Goal: Information Seeking & Learning: Learn about a topic

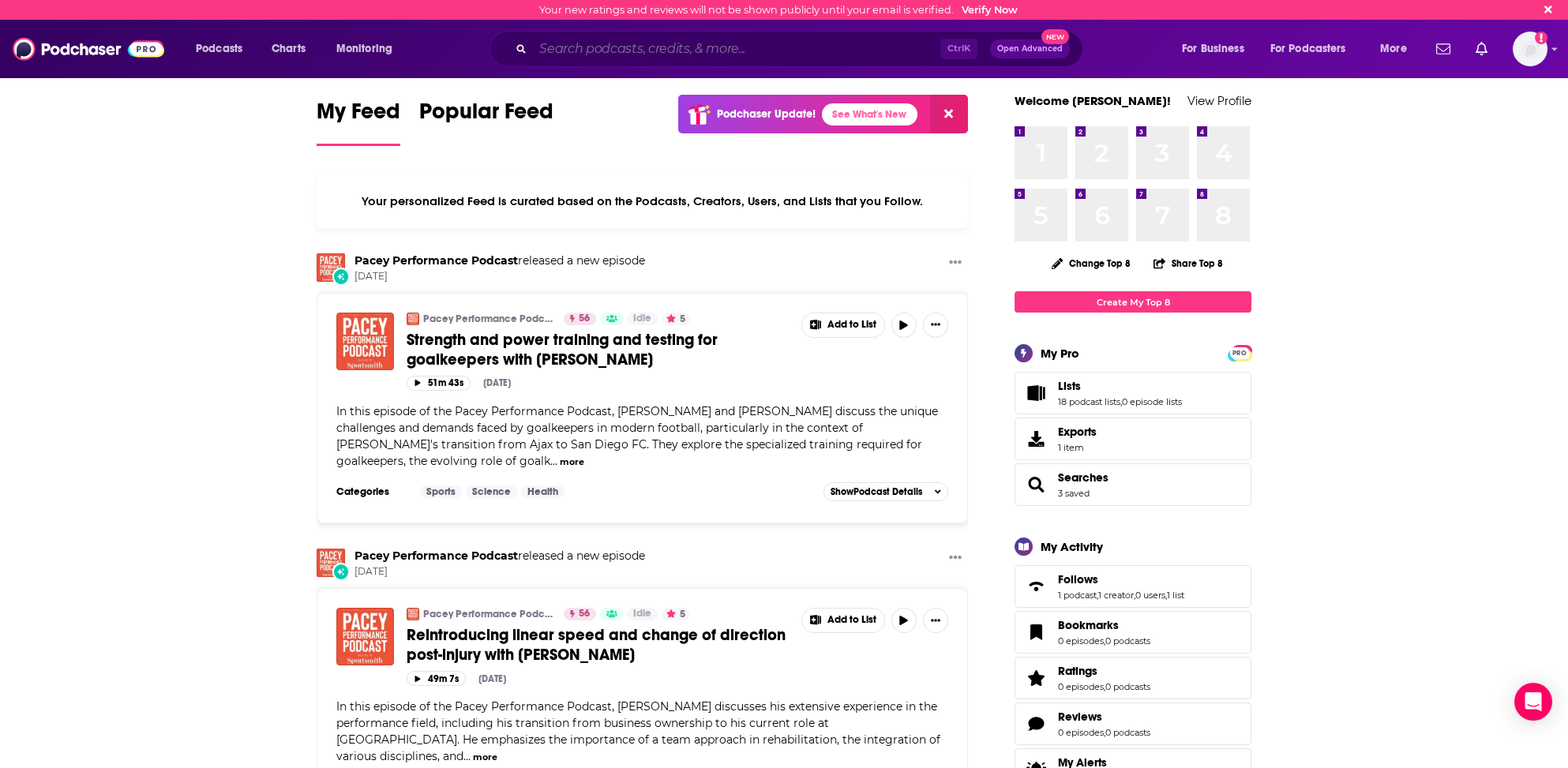
click at [699, 45] on input "Search podcasts, credits, & more..." at bounding box center [737, 49] width 408 height 25
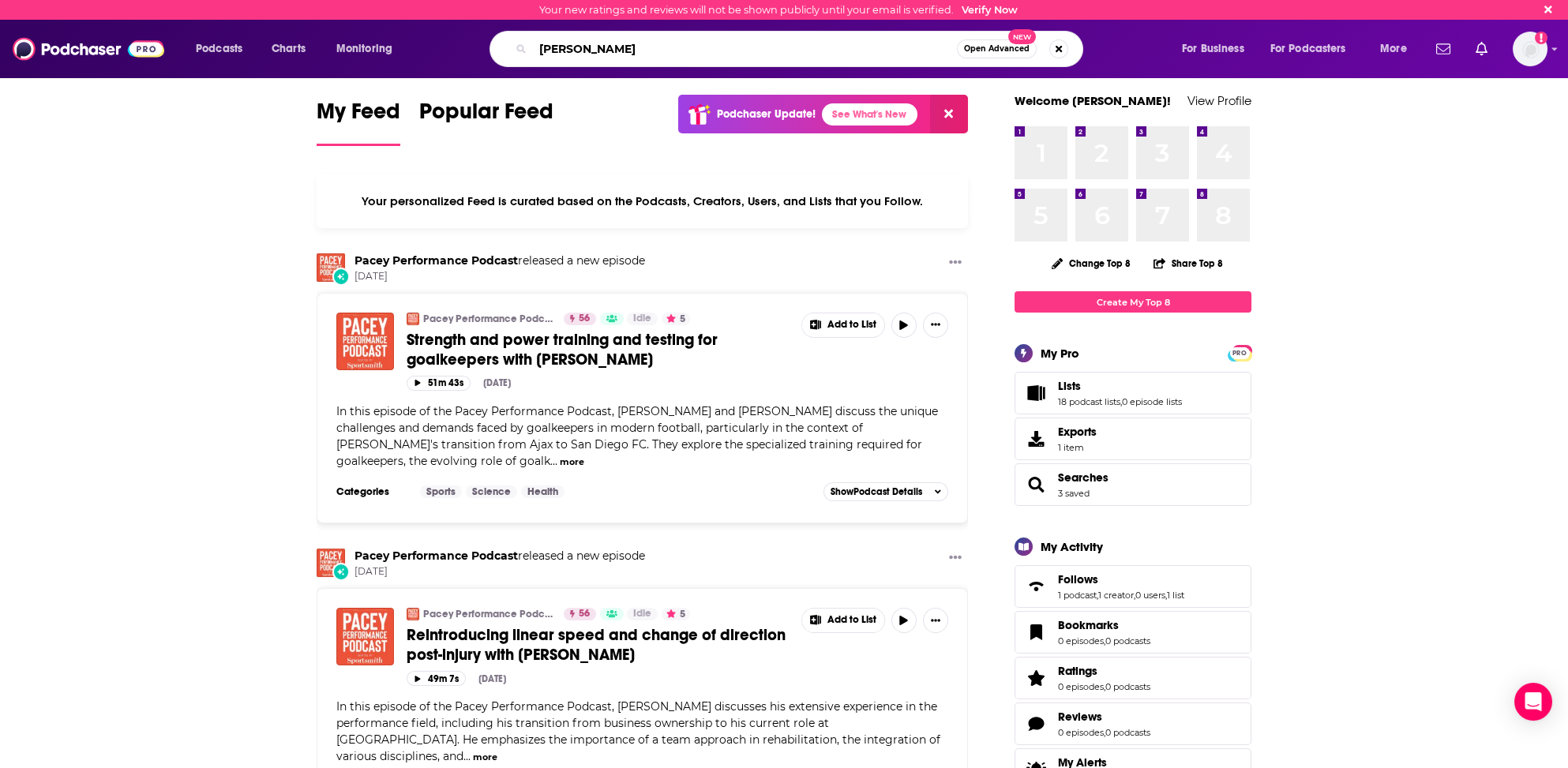
type input "[PERSON_NAME]"
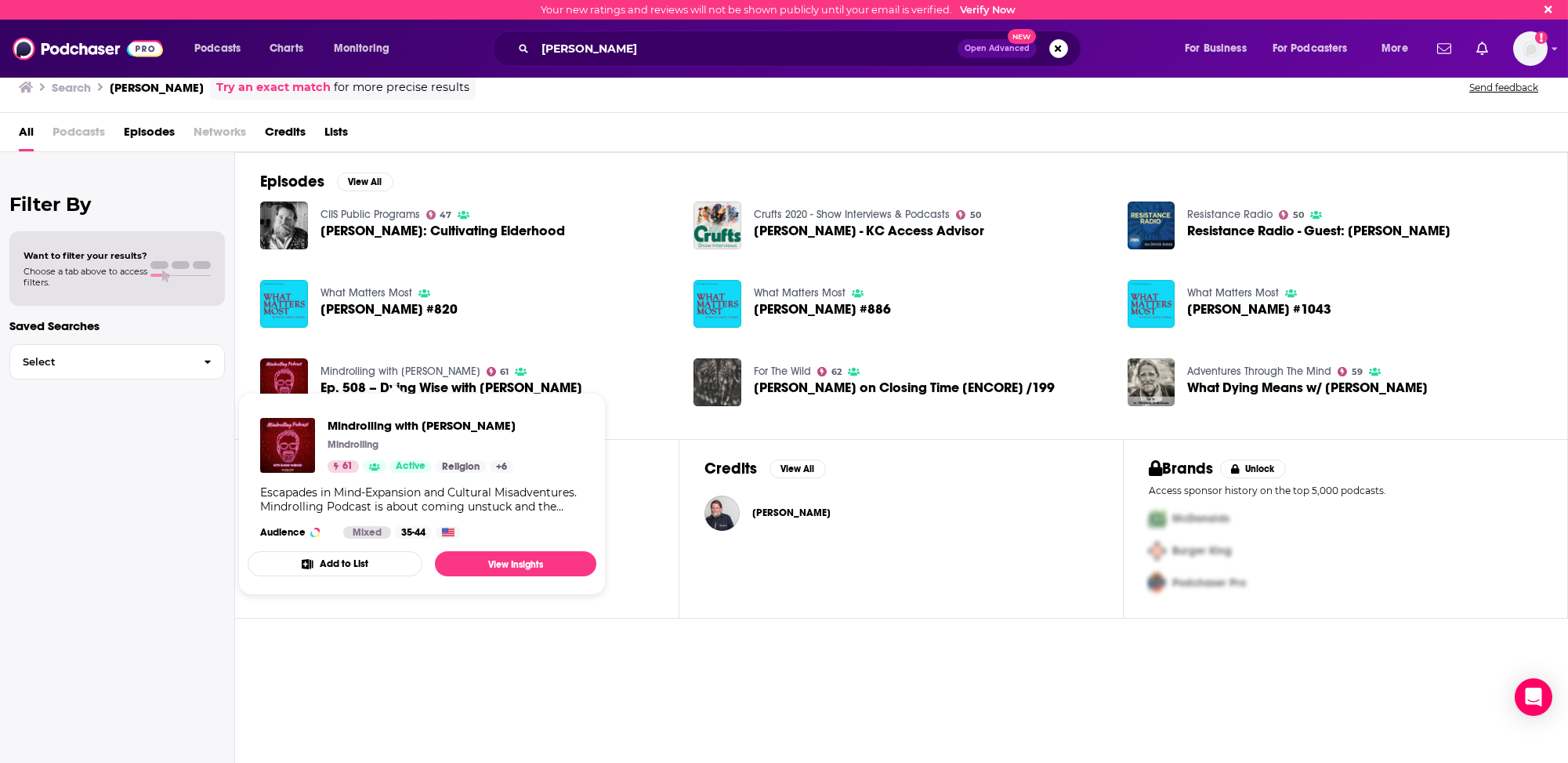
click at [423, 365] on link "Mindrolling with [PERSON_NAME]" at bounding box center [400, 371] width 160 height 13
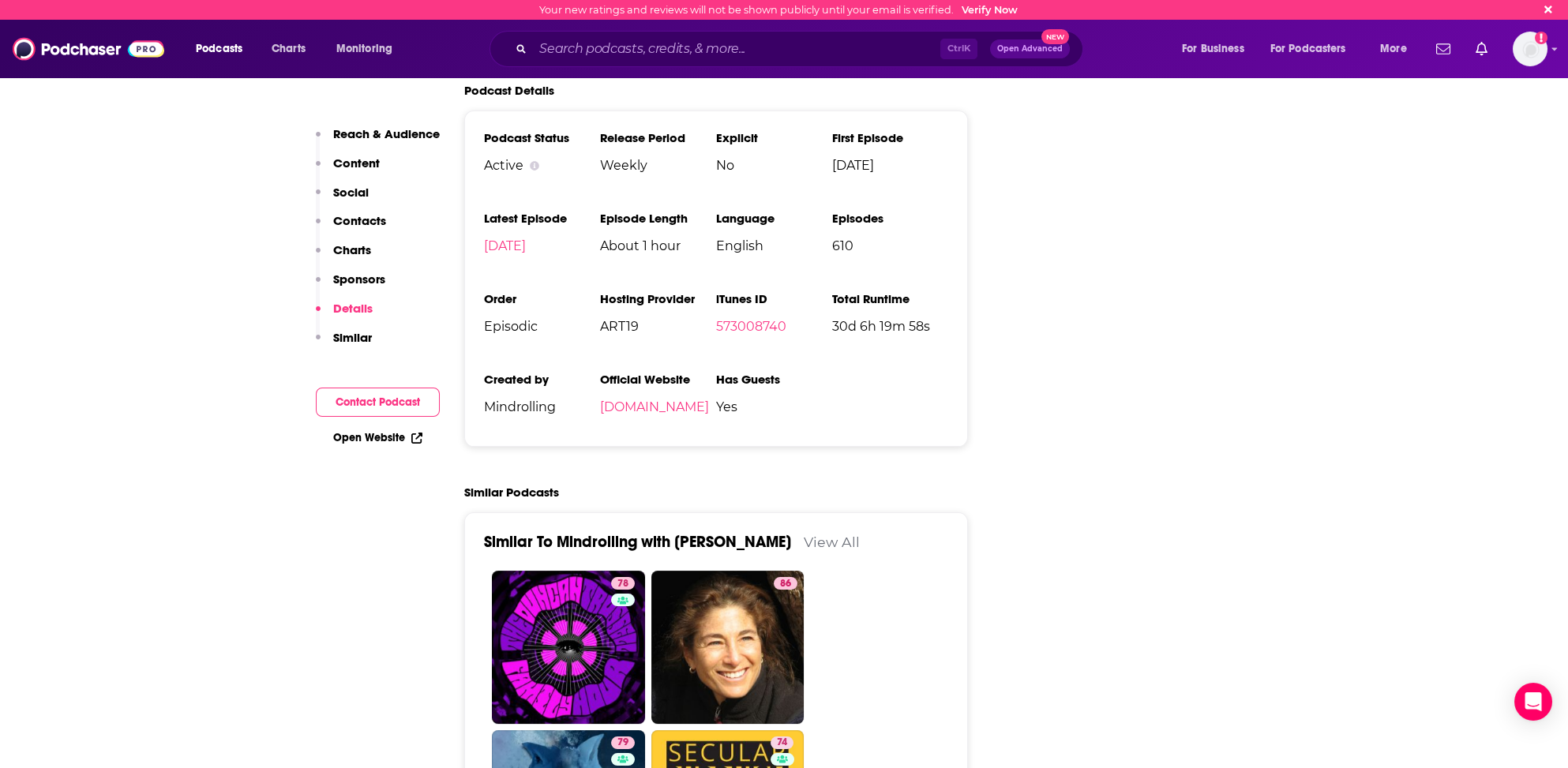
scroll to position [2288, 0]
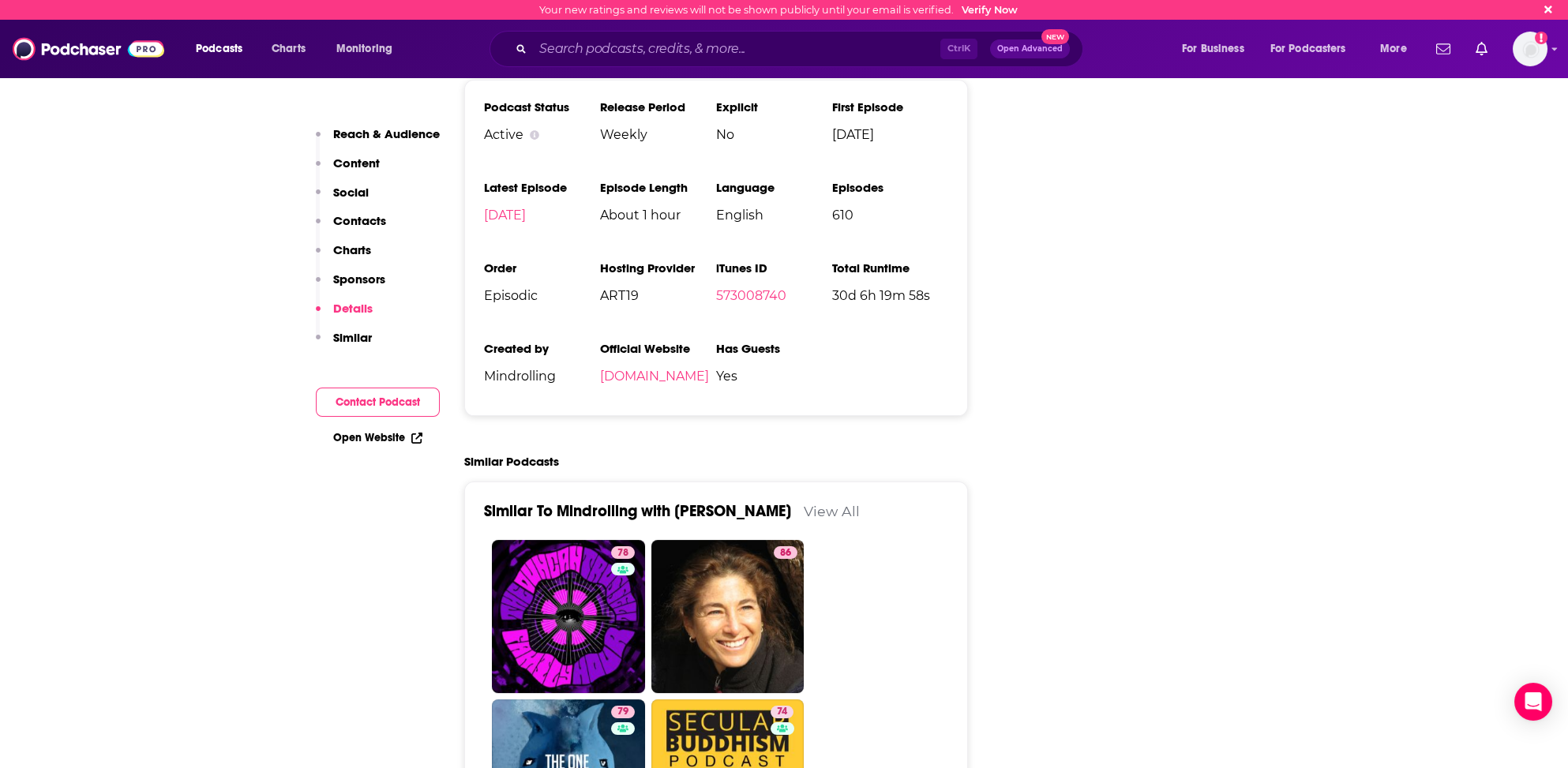
click at [813, 502] on link "View All" at bounding box center [831, 511] width 56 height 17
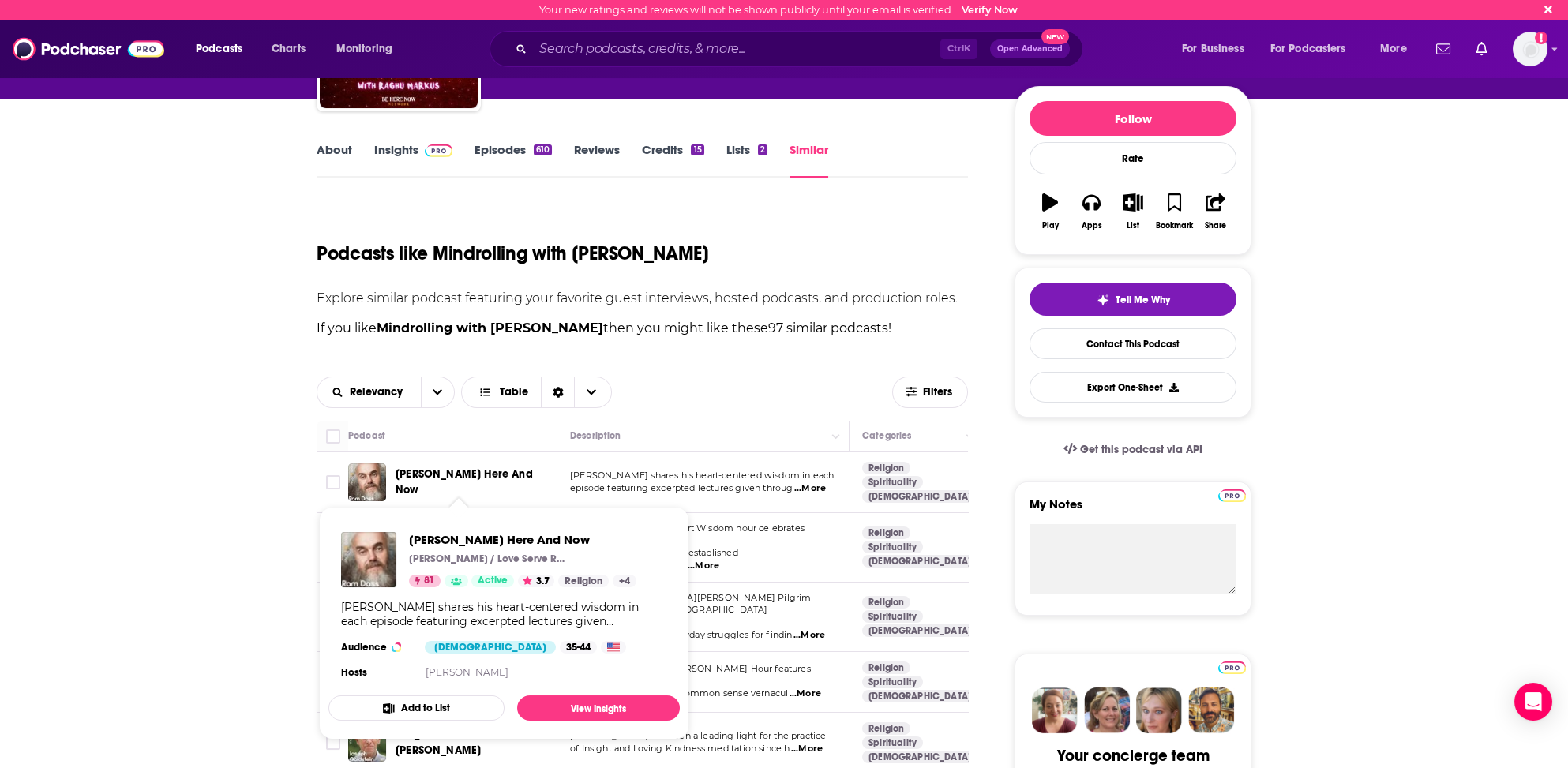
scroll to position [237, 0]
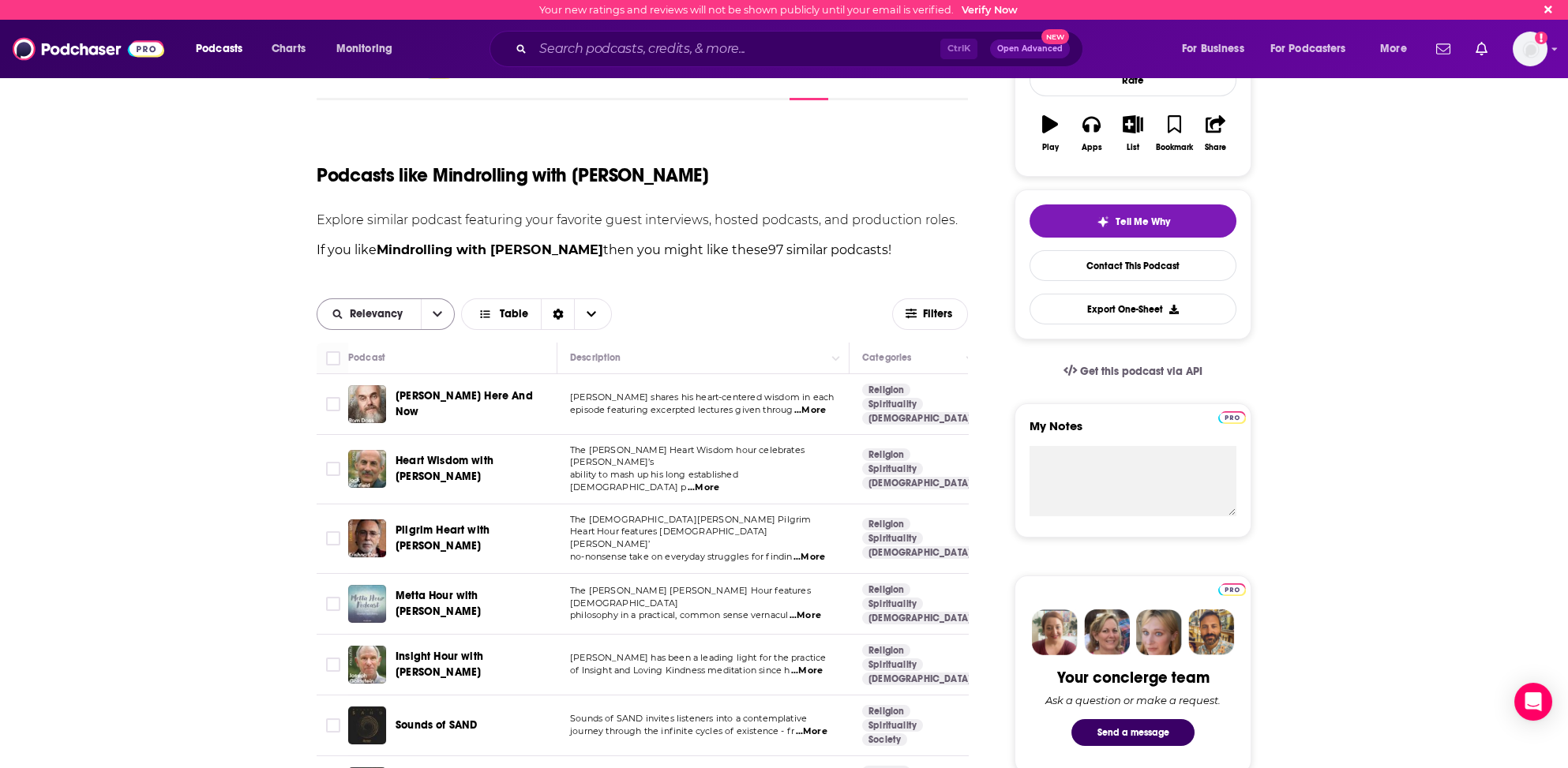
click at [378, 312] on span "Relevancy" at bounding box center [379, 315] width 58 height 11
click at [367, 368] on span "Relevancy" at bounding box center [395, 368] width 93 height 8
click at [371, 313] on span "Relevancy" at bounding box center [379, 315] width 58 height 11
click at [368, 421] on span "Power Score" at bounding box center [395, 422] width 93 height 8
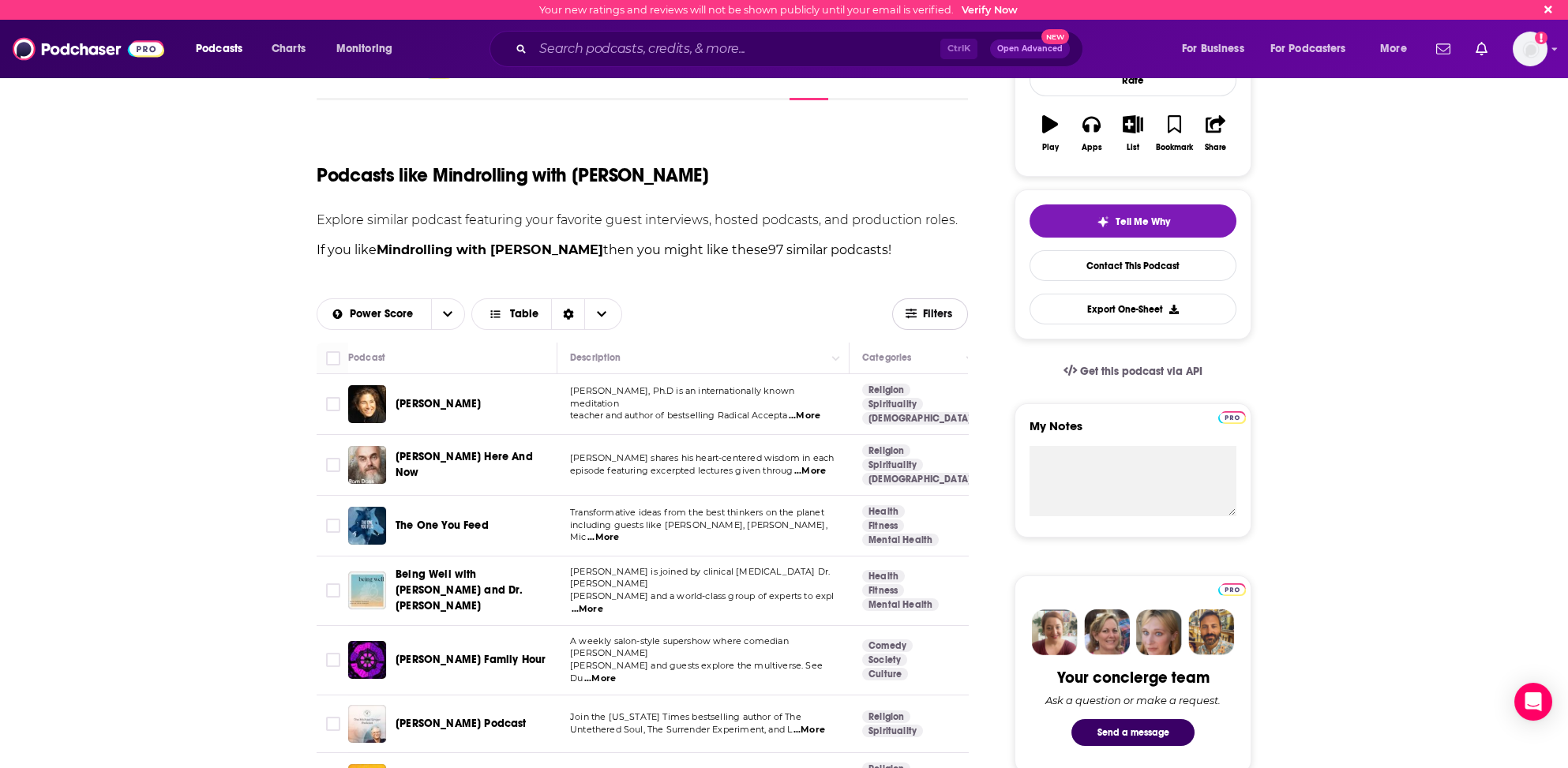
click at [934, 310] on span "Filters" at bounding box center [939, 315] width 32 height 11
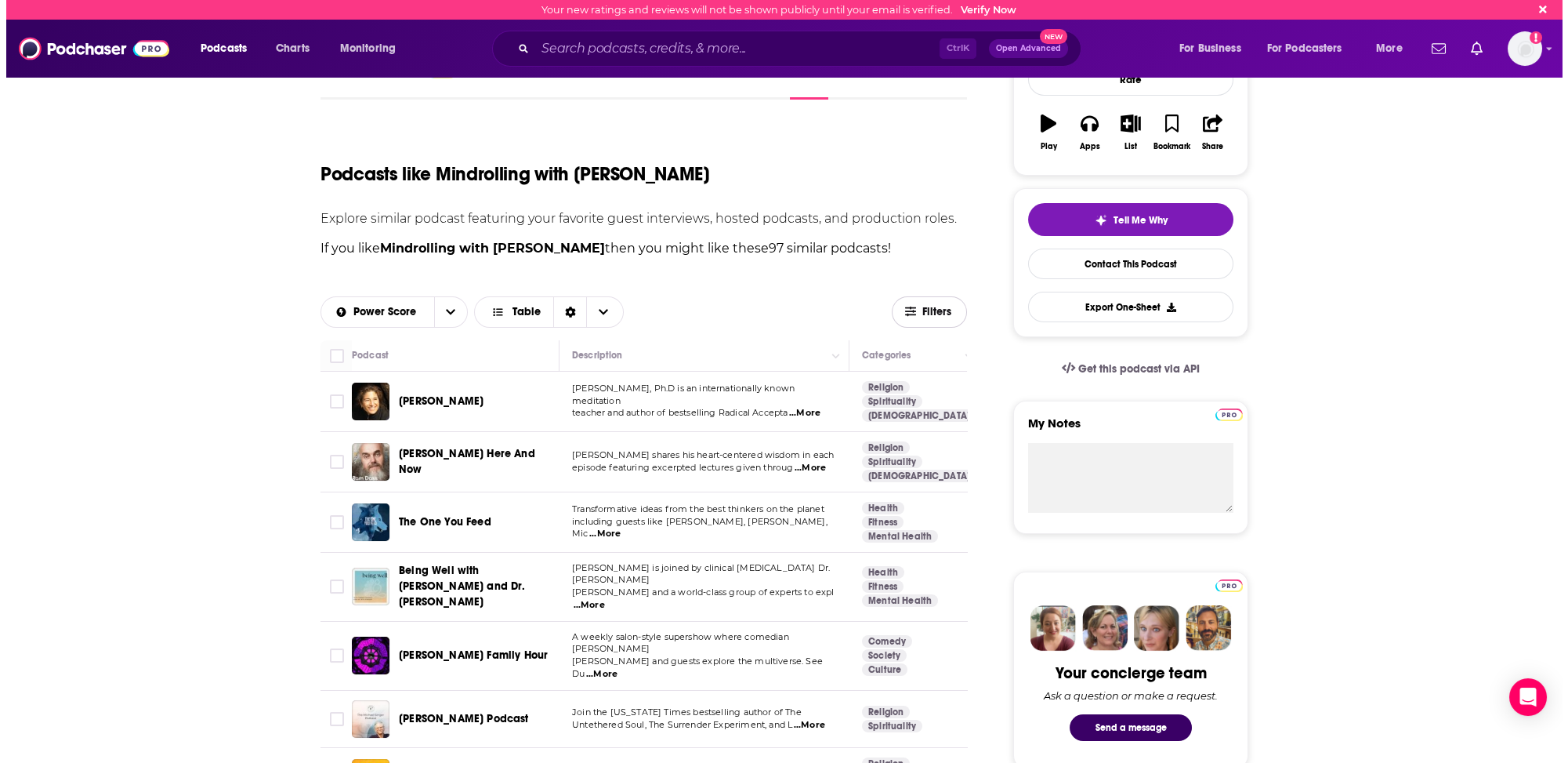
scroll to position [0, 0]
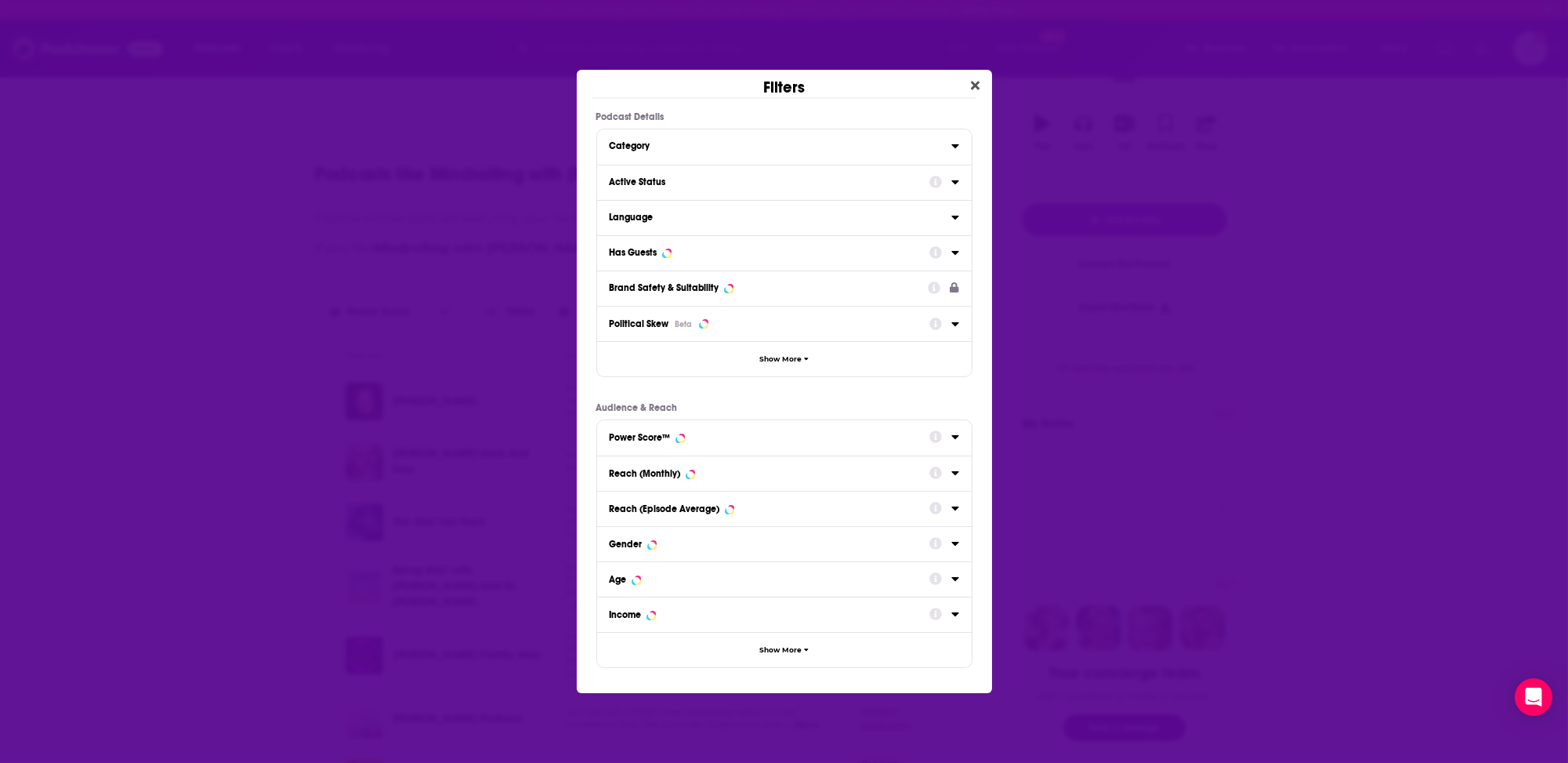
click at [631, 253] on div "Has Guests" at bounding box center [633, 253] width 48 height 11
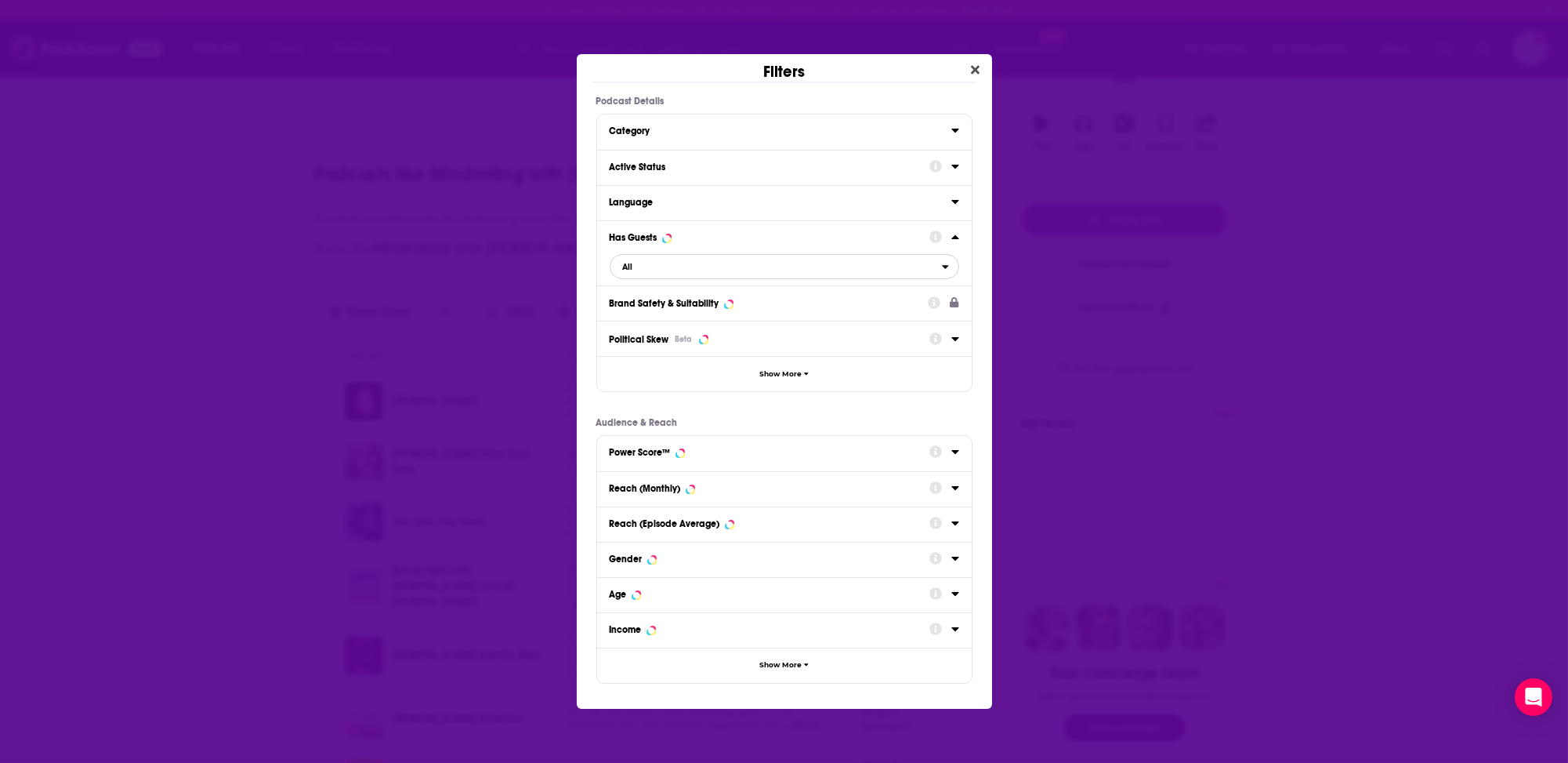
click at [944, 264] on icon "open menu" at bounding box center [946, 267] width 7 height 11
click at [652, 346] on span "Has guests" at bounding box center [708, 343] width 181 height 8
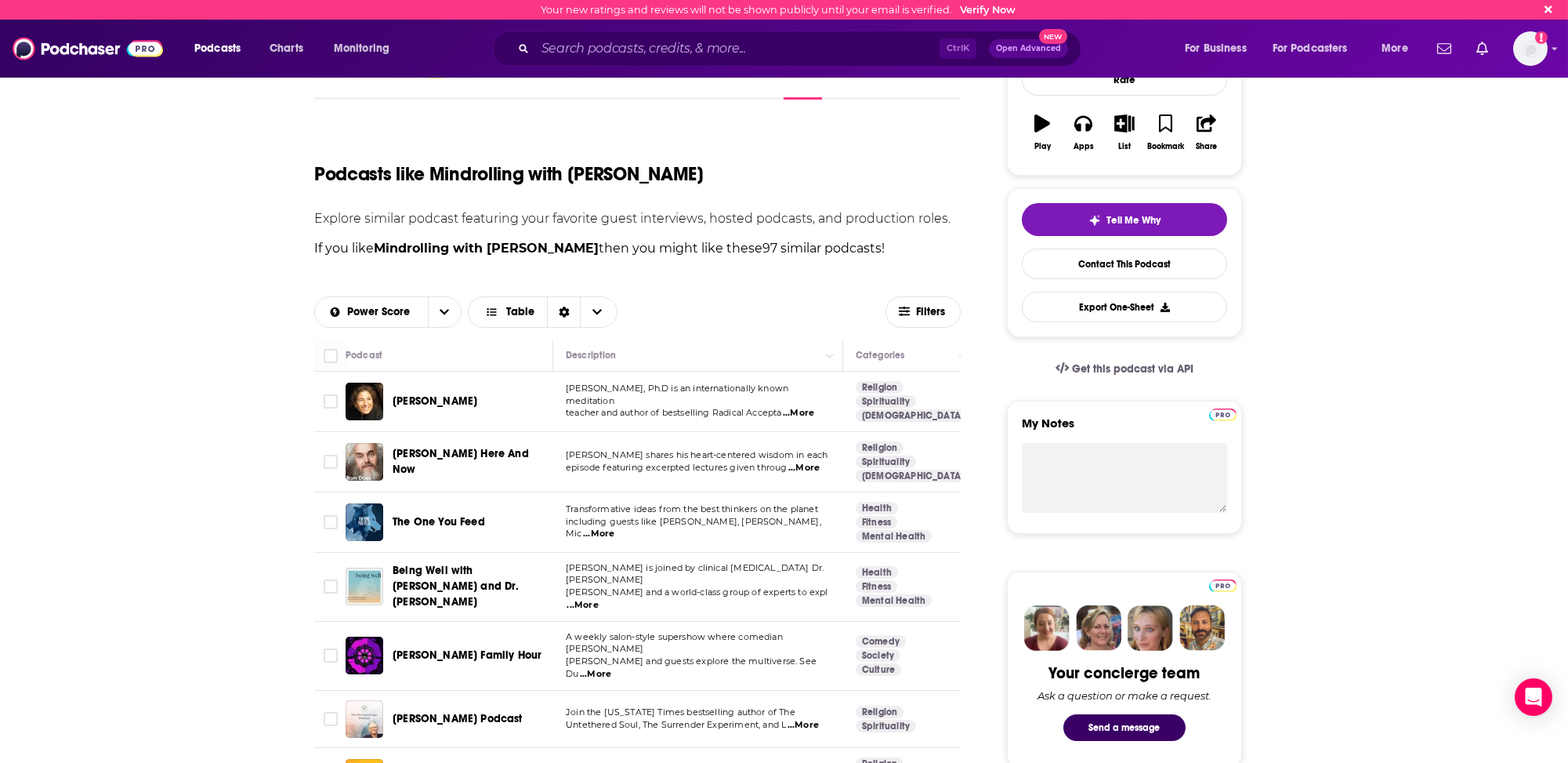
click at [174, 148] on div "Filters Podcast Details Category Active Status Language Has Guests Has guests B…" at bounding box center [784, 382] width 1568 height 763
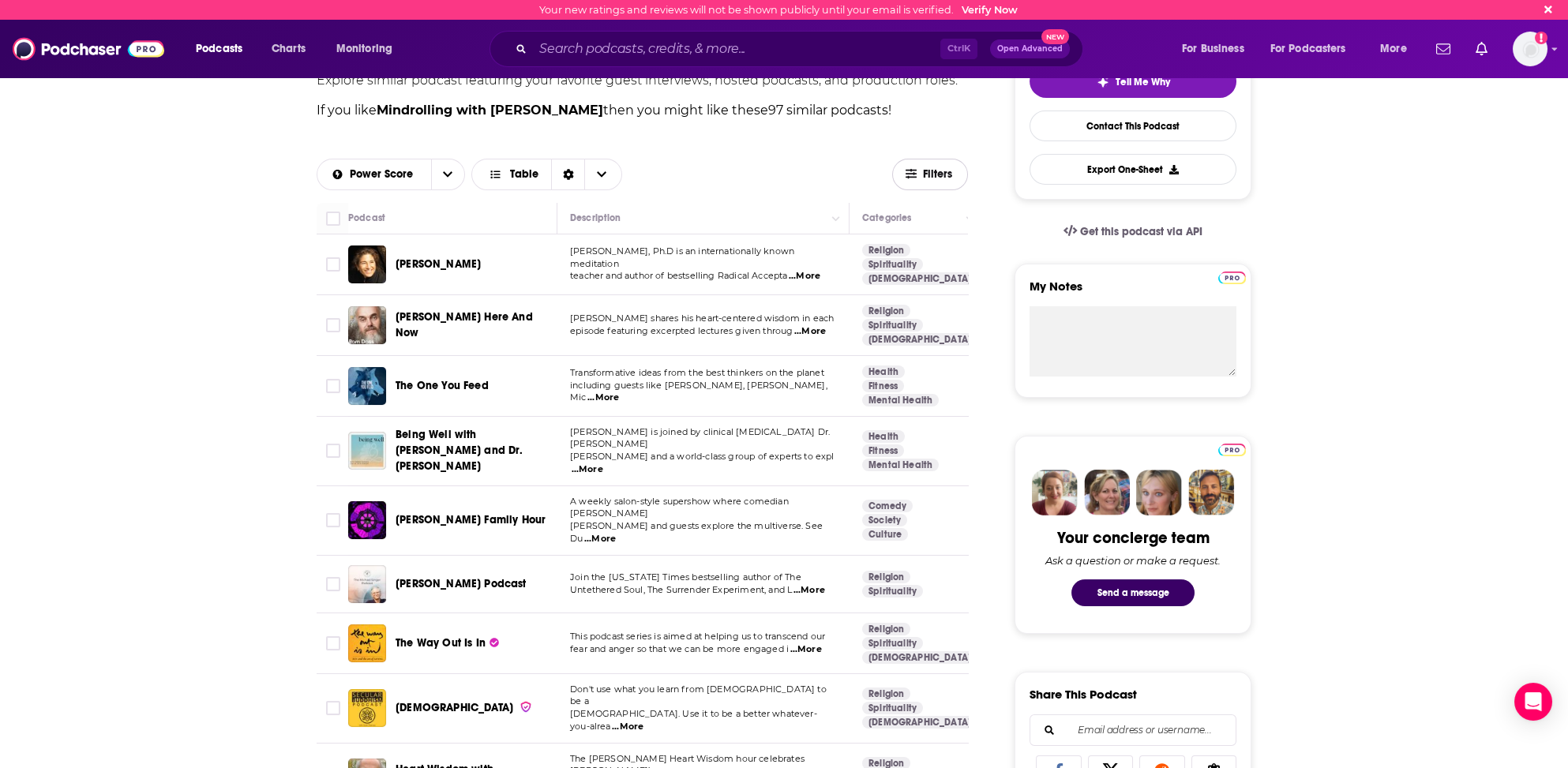
scroll to position [394, 0]
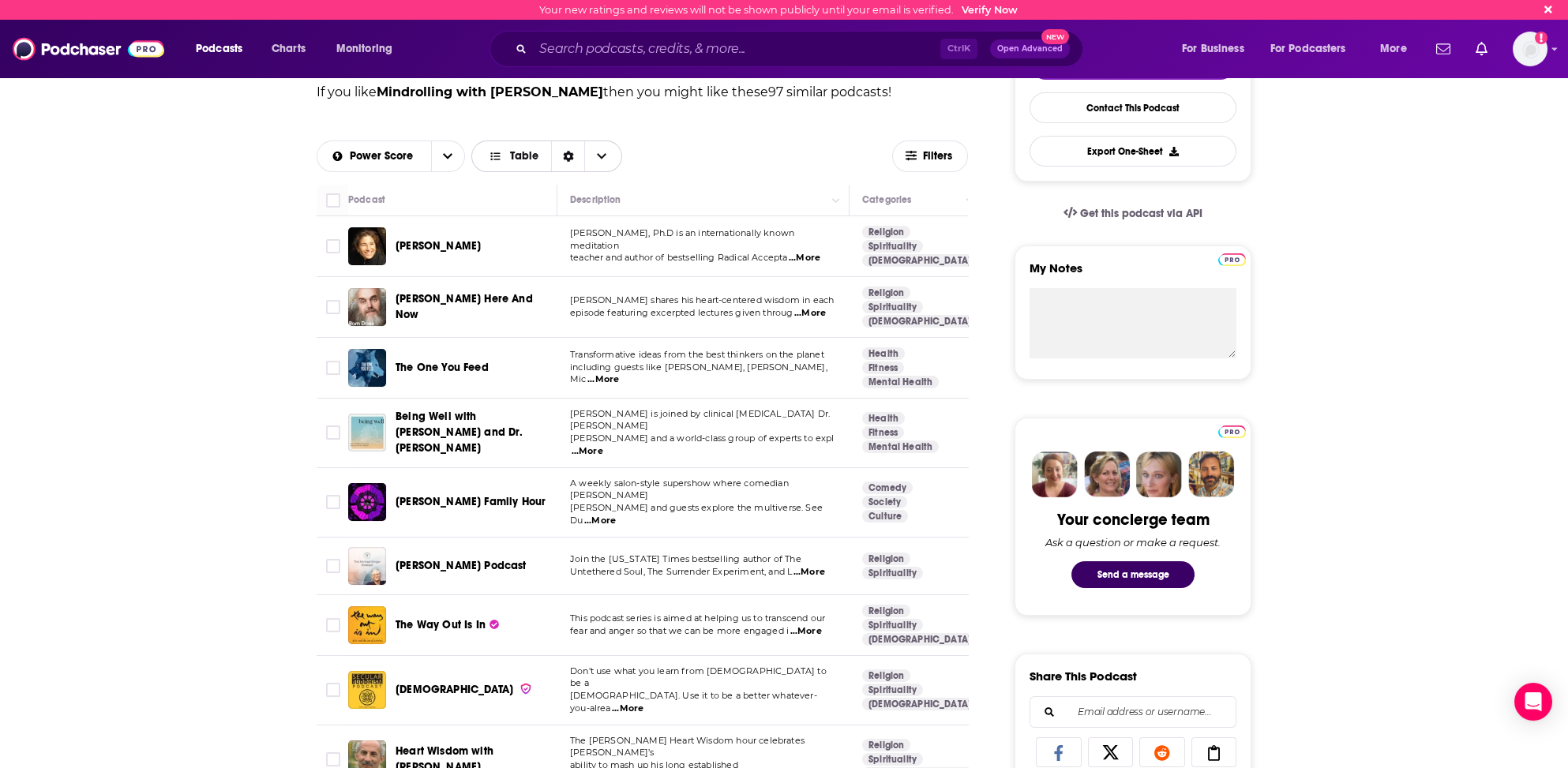
click at [602, 152] on icon "Choose View" at bounding box center [601, 156] width 9 height 11
click at [515, 183] on span "Table" at bounding box center [555, 184] width 106 height 8
